Goal: Information Seeking & Learning: Learn about a topic

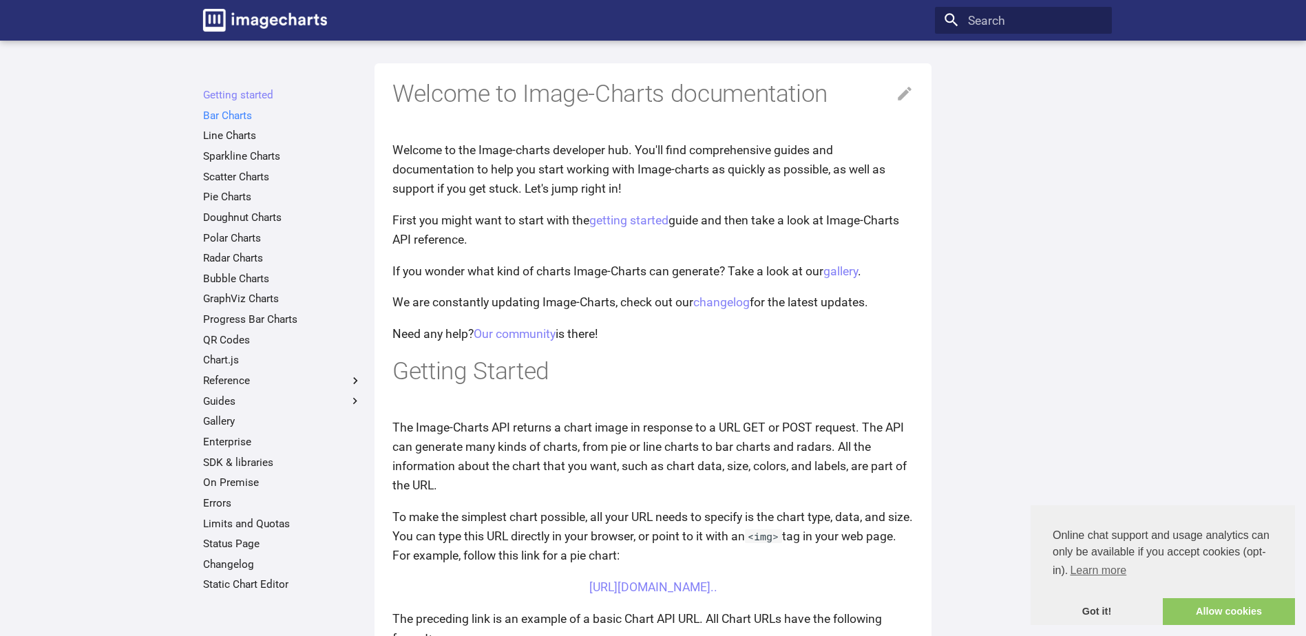
click at [233, 114] on link "Bar Charts" at bounding box center [282, 116] width 159 height 14
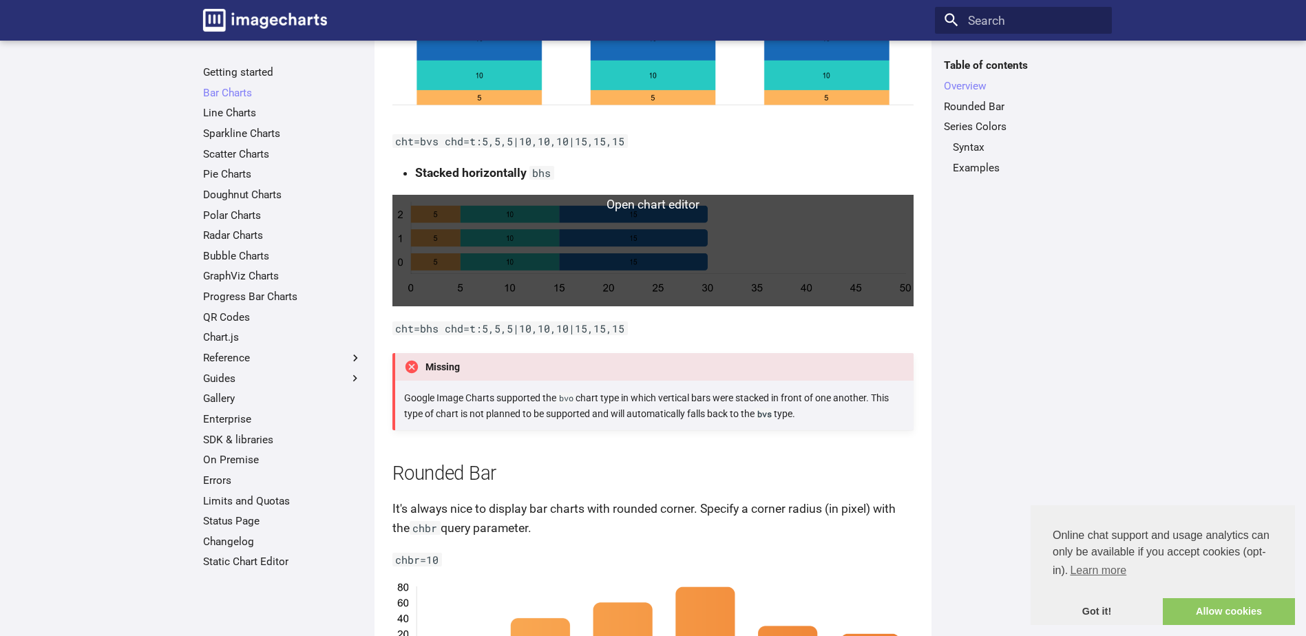
scroll to position [757, 0]
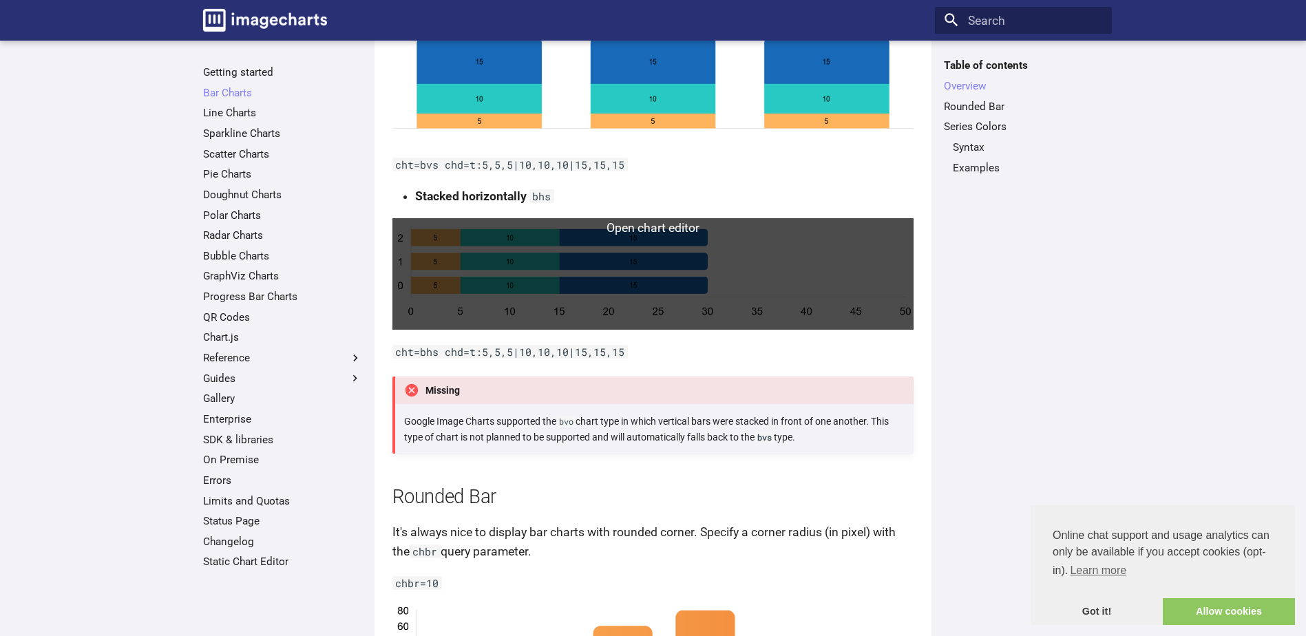
click at [642, 258] on link at bounding box center [652, 274] width 521 height 112
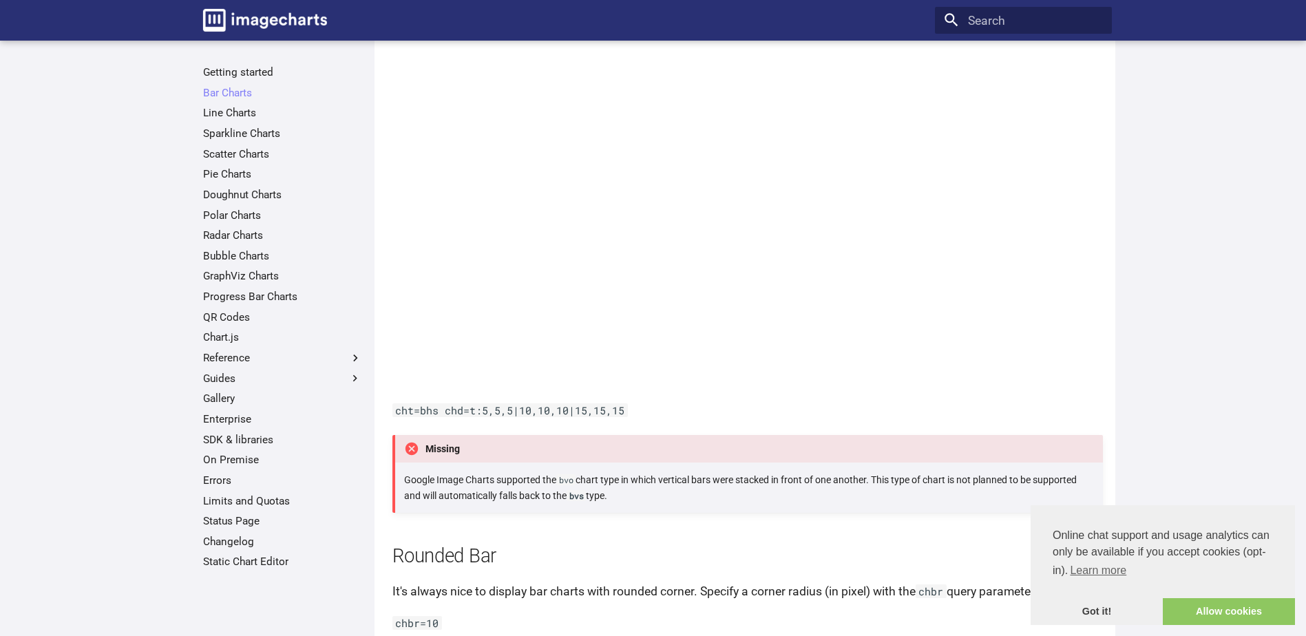
scroll to position [895, 0]
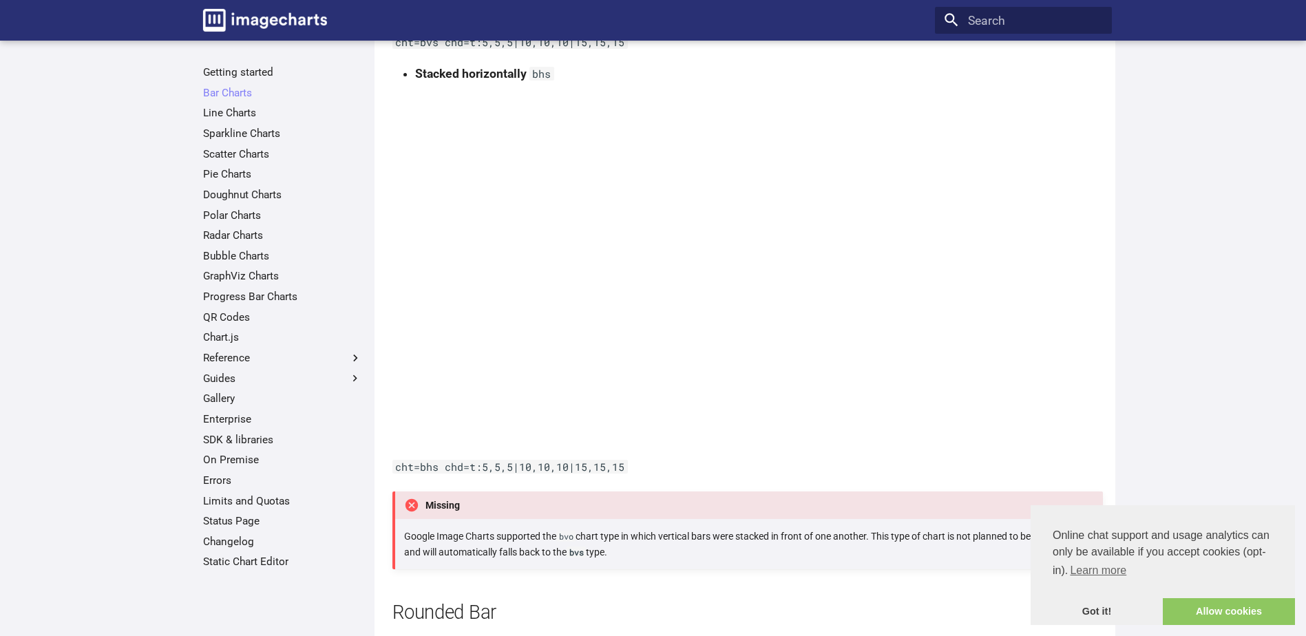
scroll to position [826, 0]
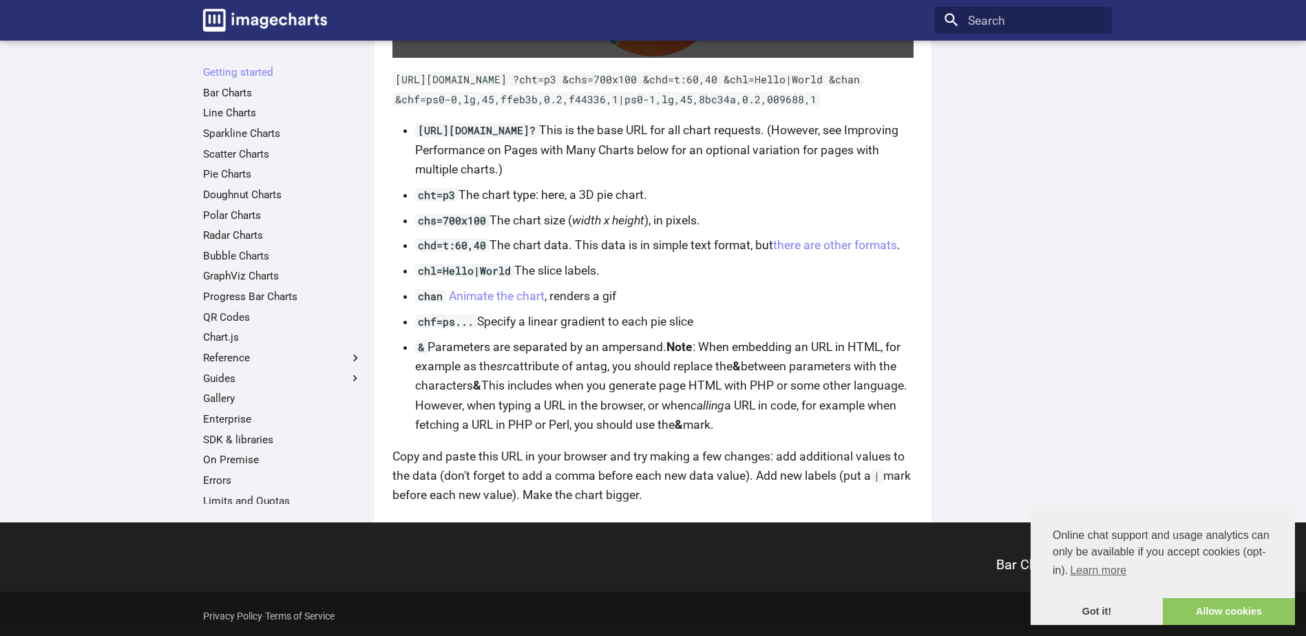
scroll to position [978, 0]
